Goal: Information Seeking & Learning: Check status

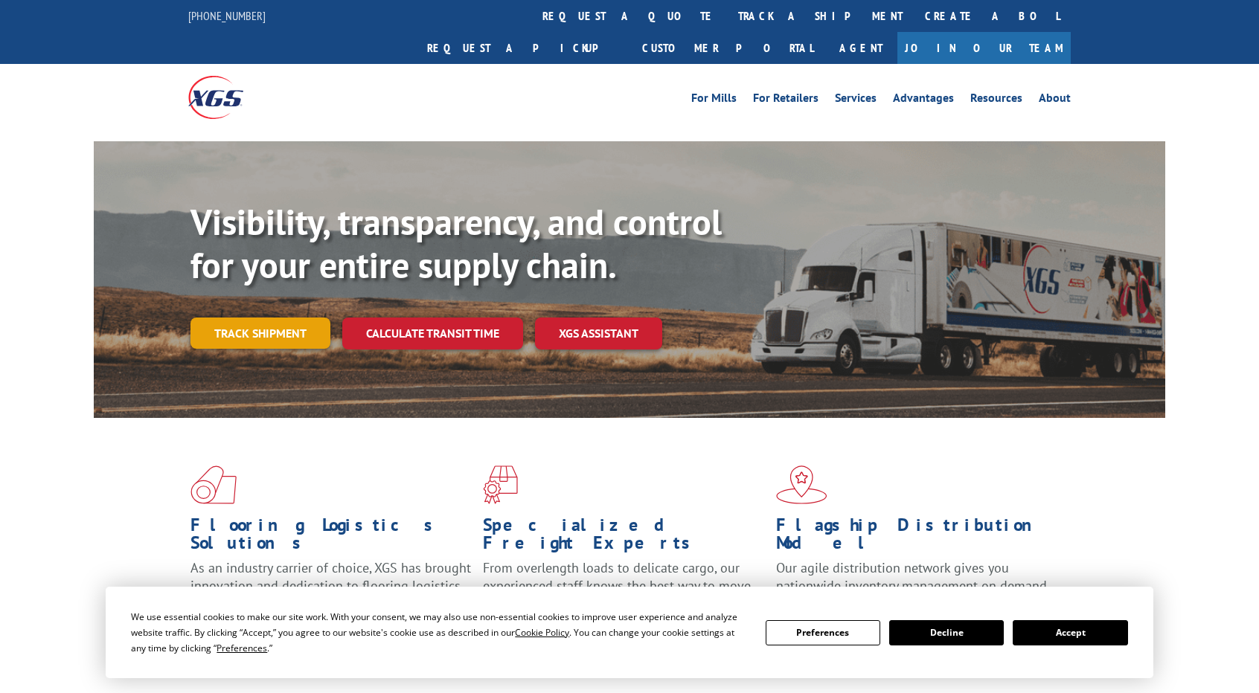
click at [276, 331] on div "Visibility, transparency, and control for your entire supply chain. Track shipm…" at bounding box center [677, 305] width 975 height 208
click at [269, 318] on link "Track shipment" at bounding box center [260, 333] width 140 height 31
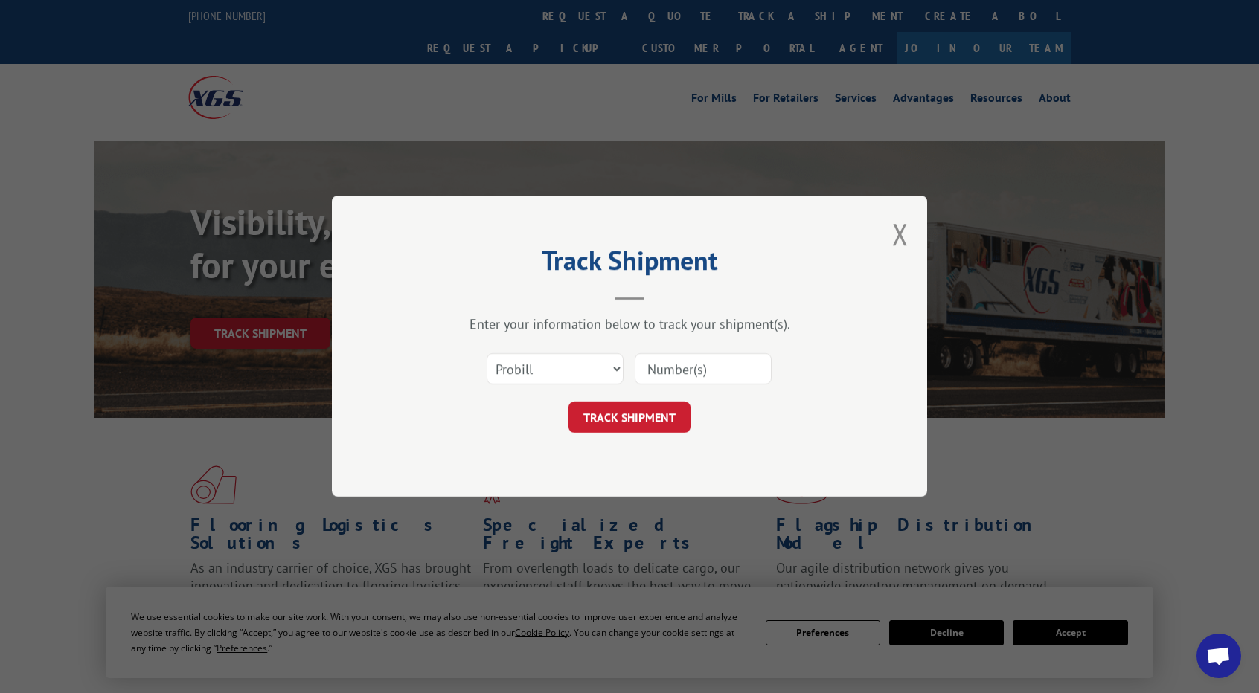
click at [659, 372] on input at bounding box center [703, 369] width 137 height 31
paste input "210542"
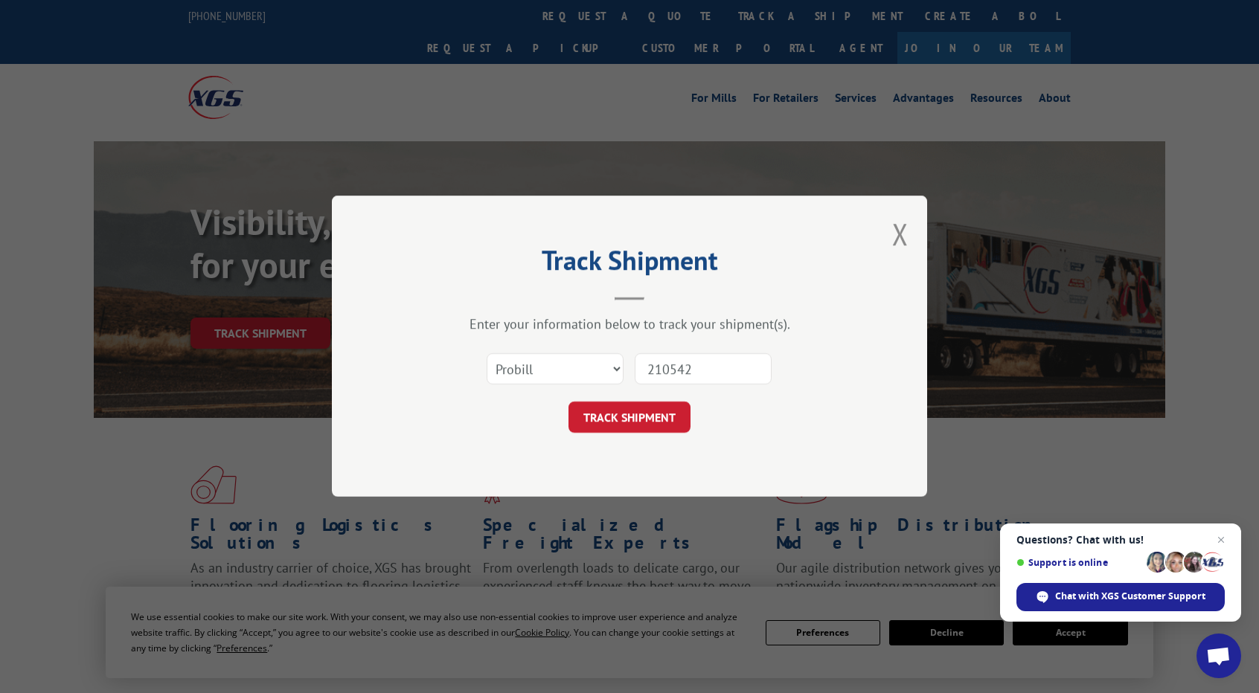
type input "210542"
click at [534, 375] on select "Select category... Probill BOL PO" at bounding box center [555, 369] width 137 height 31
select select "bol"
click at [487, 354] on select "Select category... Probill BOL PO" at bounding box center [555, 369] width 137 height 31
click at [656, 423] on button "TRACK SHIPMENT" at bounding box center [629, 418] width 122 height 31
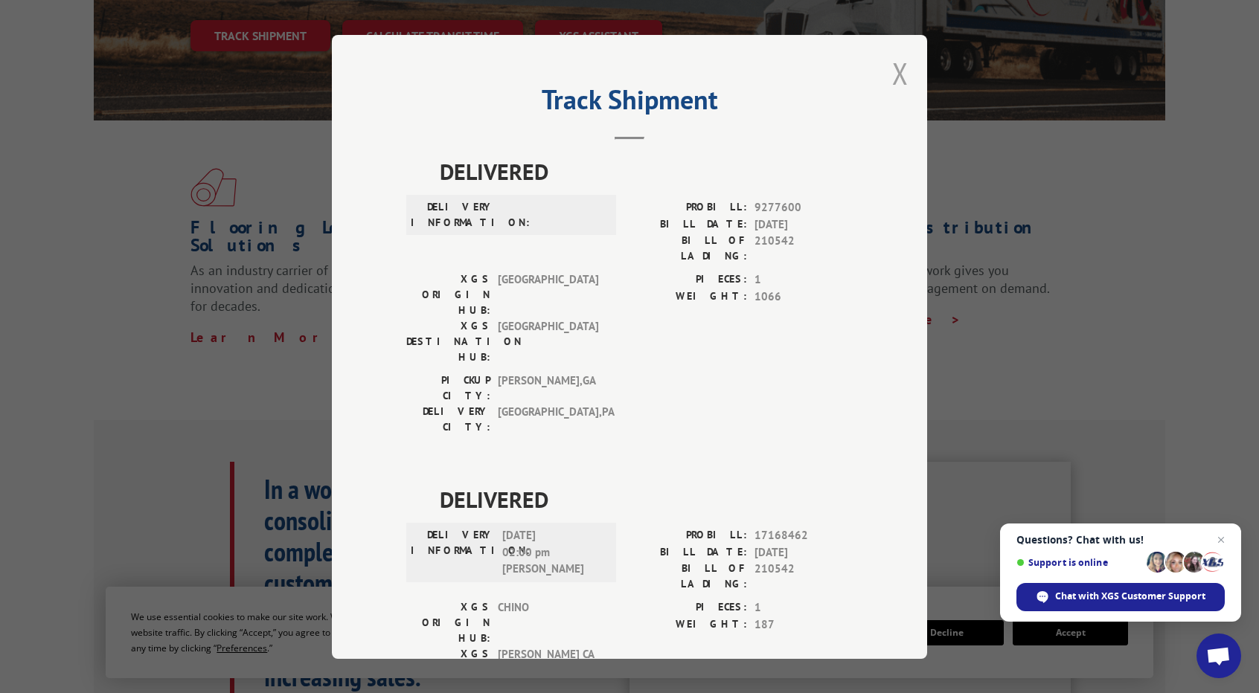
click at [894, 79] on button "Close modal" at bounding box center [900, 73] width 16 height 39
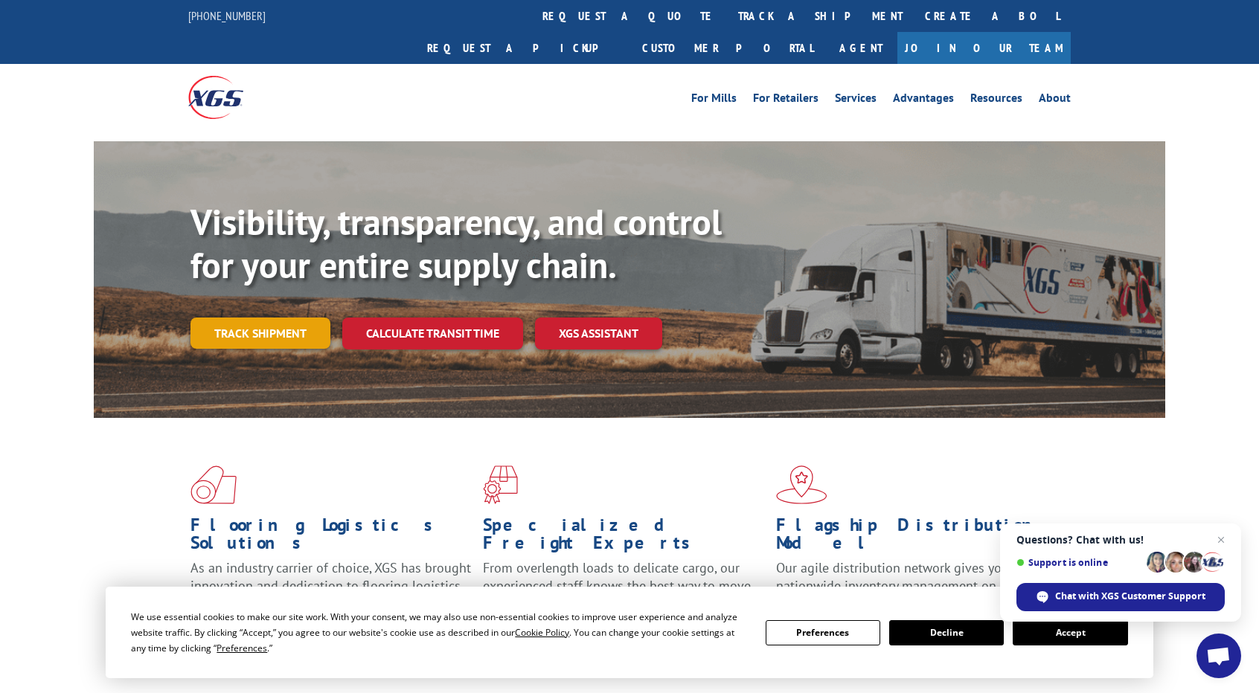
click at [304, 318] on link "Track shipment" at bounding box center [260, 333] width 140 height 31
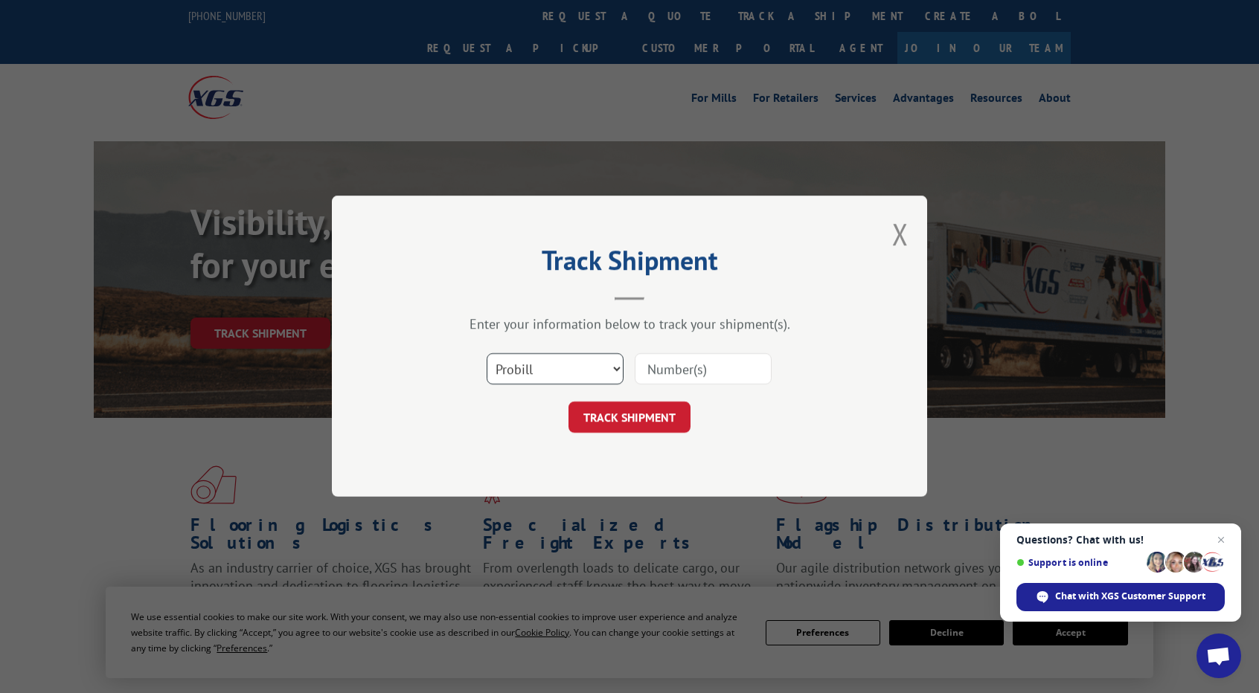
drag, startPoint x: 548, startPoint y: 368, endPoint x: 548, endPoint y: 383, distance: 14.9
click at [548, 368] on select "Select category... Probill BOL PO" at bounding box center [555, 369] width 137 height 31
select select "bol"
click at [487, 354] on select "Select category... Probill BOL PO" at bounding box center [555, 369] width 137 height 31
click at [711, 377] on input at bounding box center [703, 369] width 137 height 31
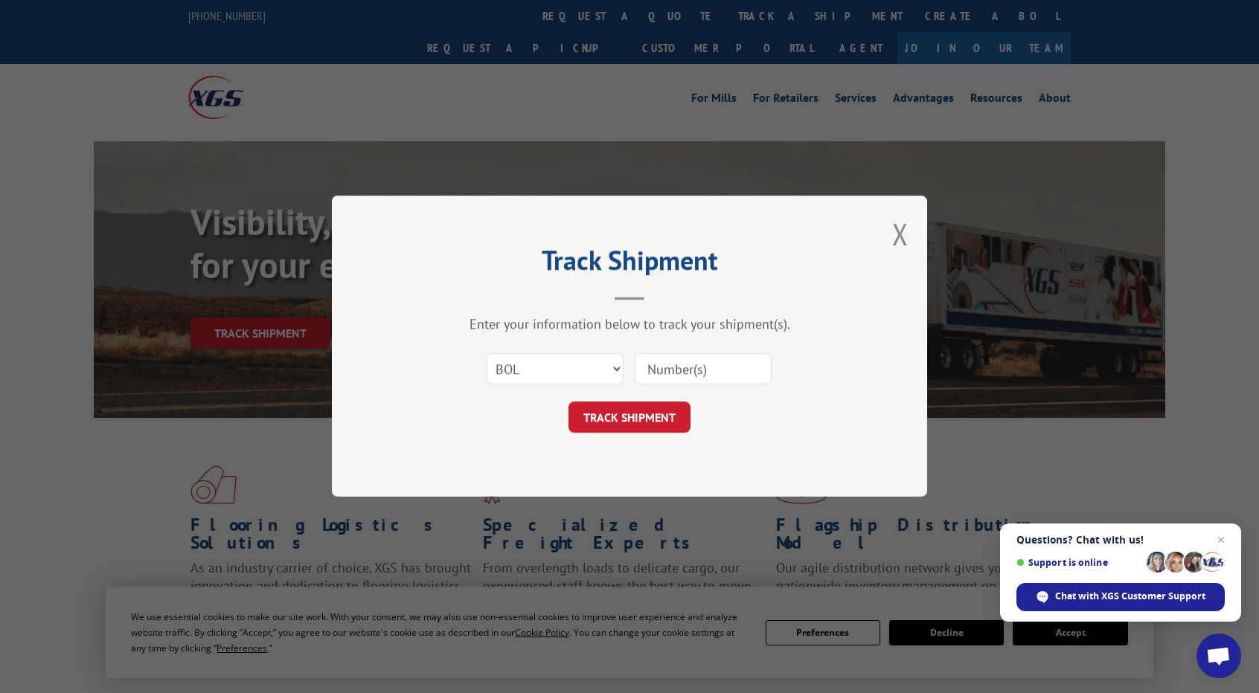
paste input "210542"
type input "210542"
click at [664, 421] on button "TRACK SHIPMENT" at bounding box center [629, 418] width 122 height 31
